Goal: Task Accomplishment & Management: Use online tool/utility

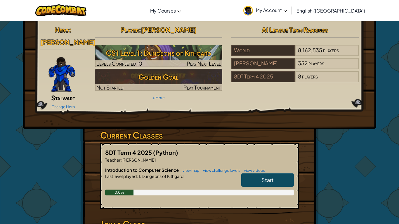
click at [250, 174] on link "Start" at bounding box center [267, 180] width 53 height 13
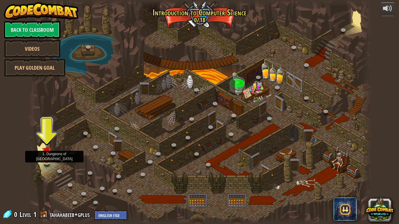
click at [46, 157] on img at bounding box center [46, 152] width 9 height 20
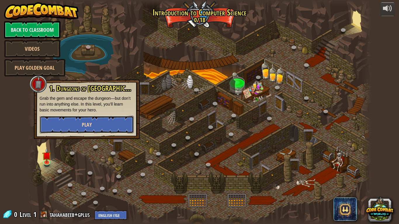
click at [72, 128] on button "Play" at bounding box center [87, 125] width 94 height 18
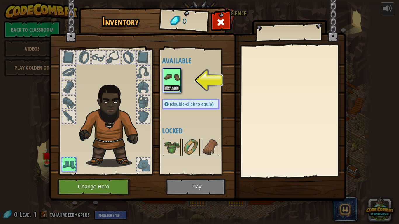
click at [168, 87] on button "Equip" at bounding box center [172, 88] width 16 height 6
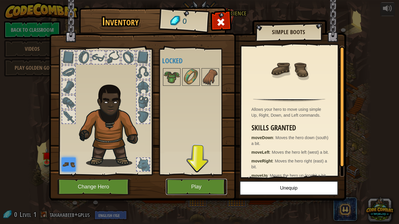
click at [175, 185] on button "Play" at bounding box center [196, 187] width 61 height 16
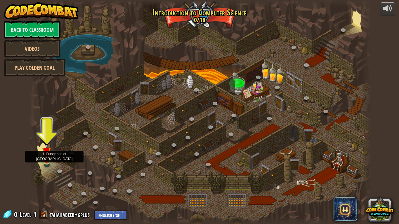
click at [44, 162] on img at bounding box center [46, 152] width 9 height 20
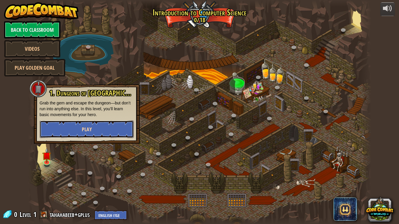
click at [75, 131] on button "Play" at bounding box center [87, 130] width 94 height 18
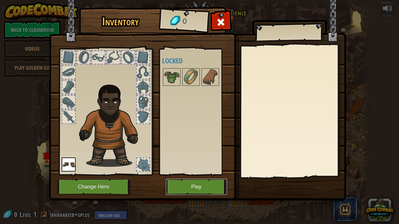
click at [182, 190] on button "Play" at bounding box center [196, 187] width 61 height 16
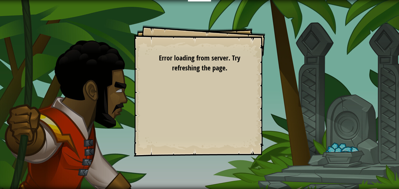
click at [267, 76] on div "Goals Start Level Error loading from server. Try refreshing the page. You'll ne…" at bounding box center [199, 94] width 399 height 189
